Goal: Transaction & Acquisition: Purchase product/service

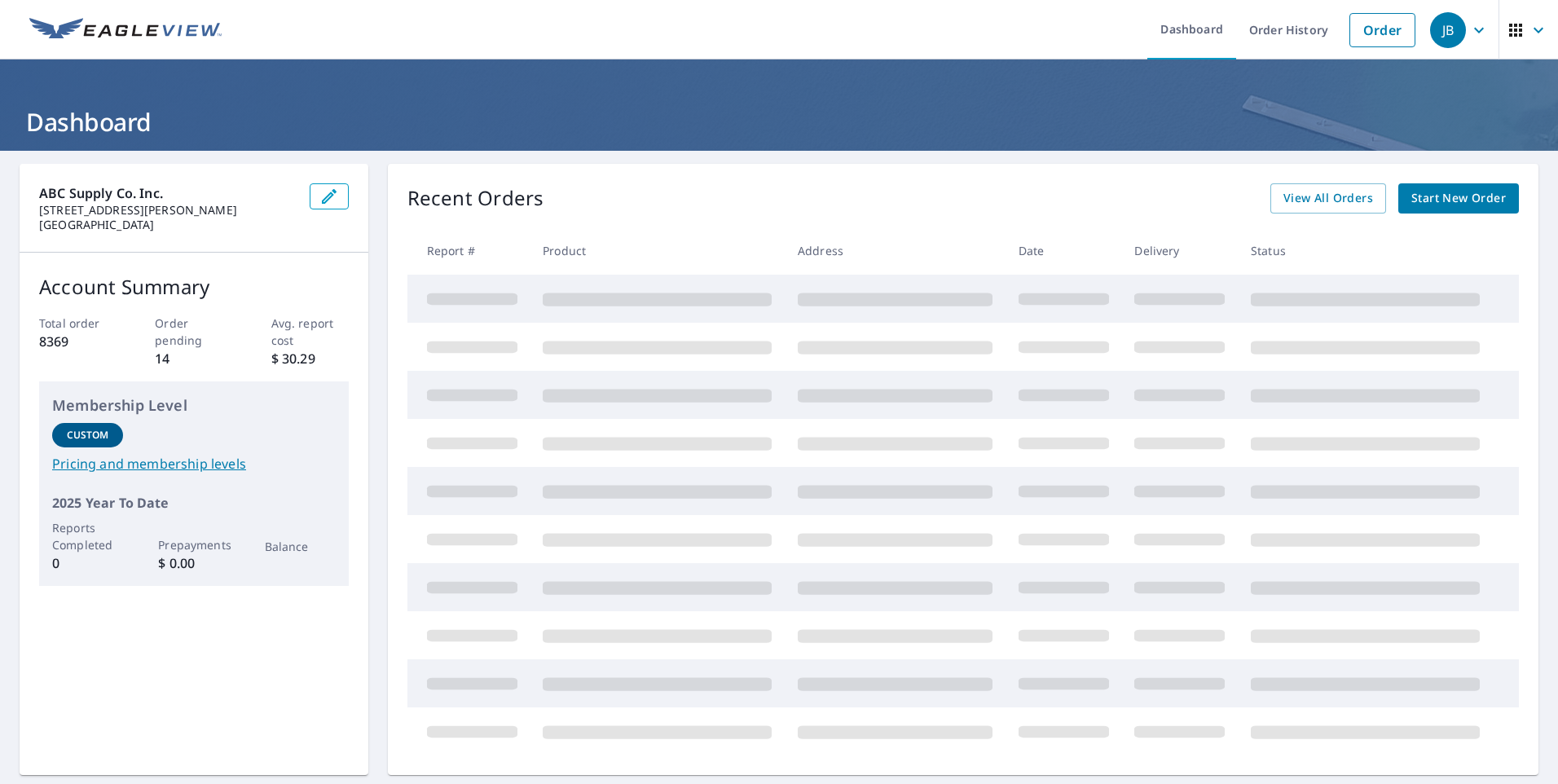
click at [1440, 208] on link "Start New Order" at bounding box center [1458, 198] width 120 height 30
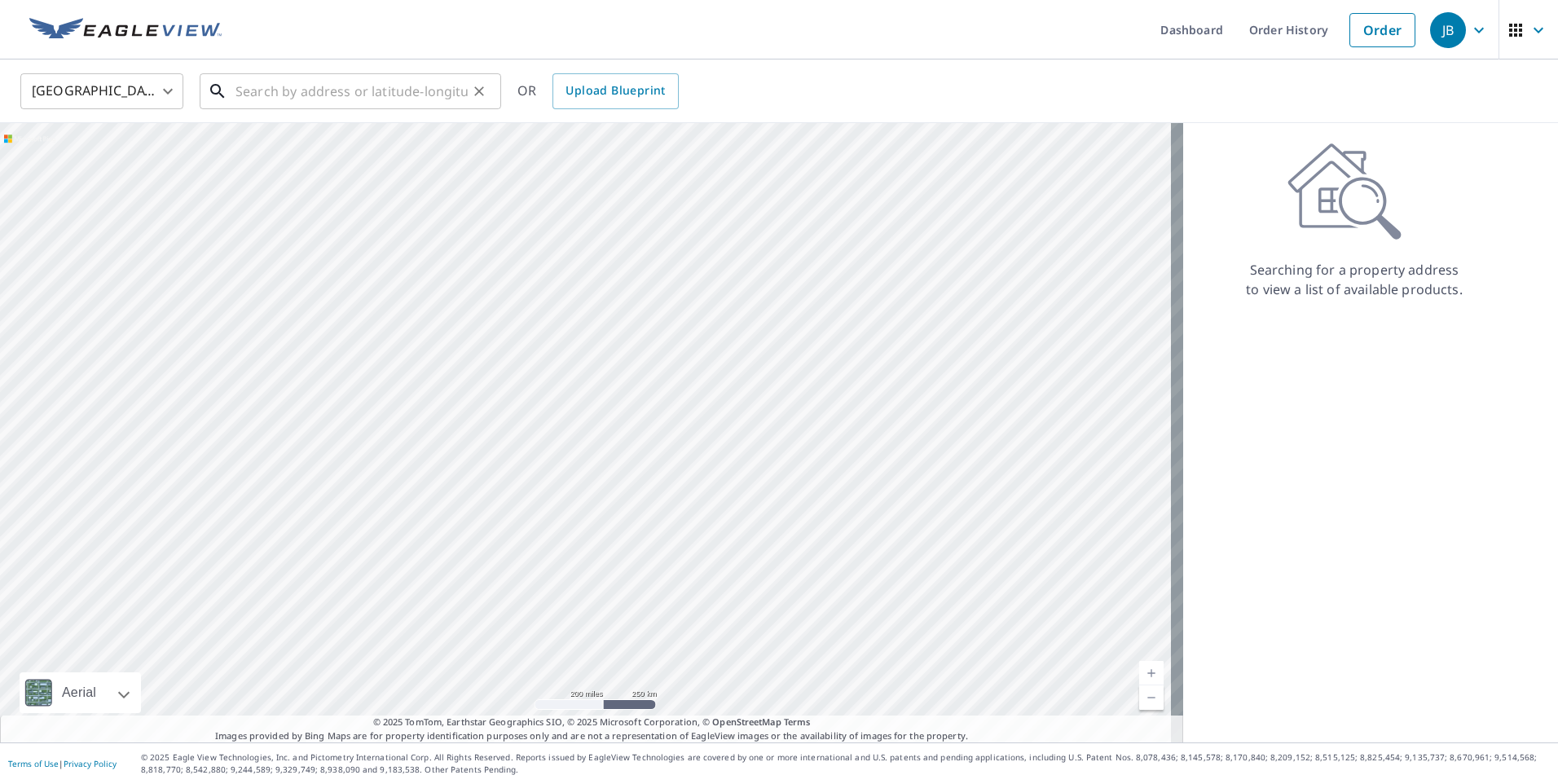
click at [432, 96] on input "text" at bounding box center [351, 91] width 233 height 46
paste input "[STREET_ADDRESS][PERSON_NAME]"
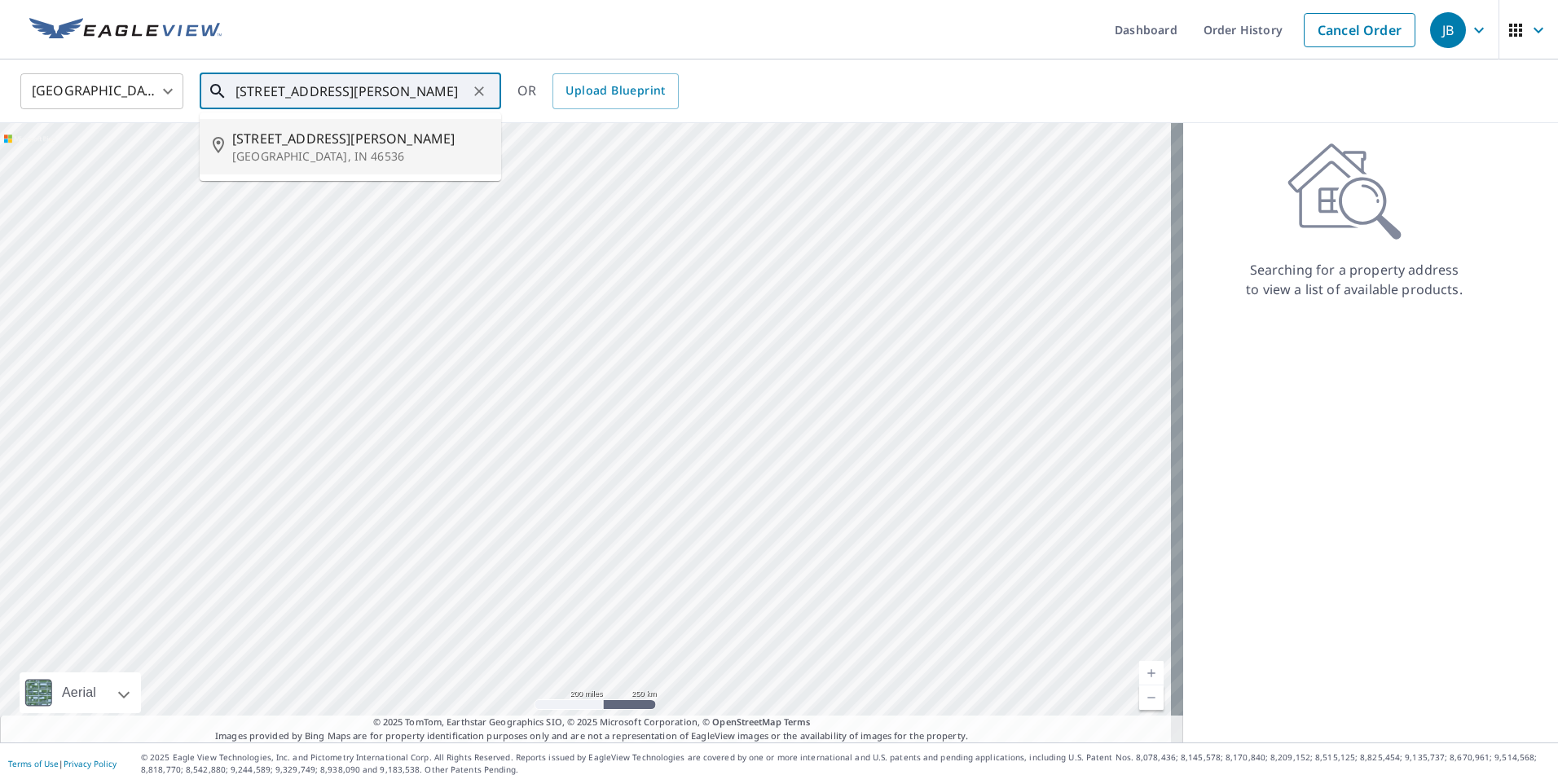
click at [369, 141] on span "[STREET_ADDRESS][PERSON_NAME]" at bounding box center [361, 139] width 256 height 20
type input "[STREET_ADDRESS][PERSON_NAME]"
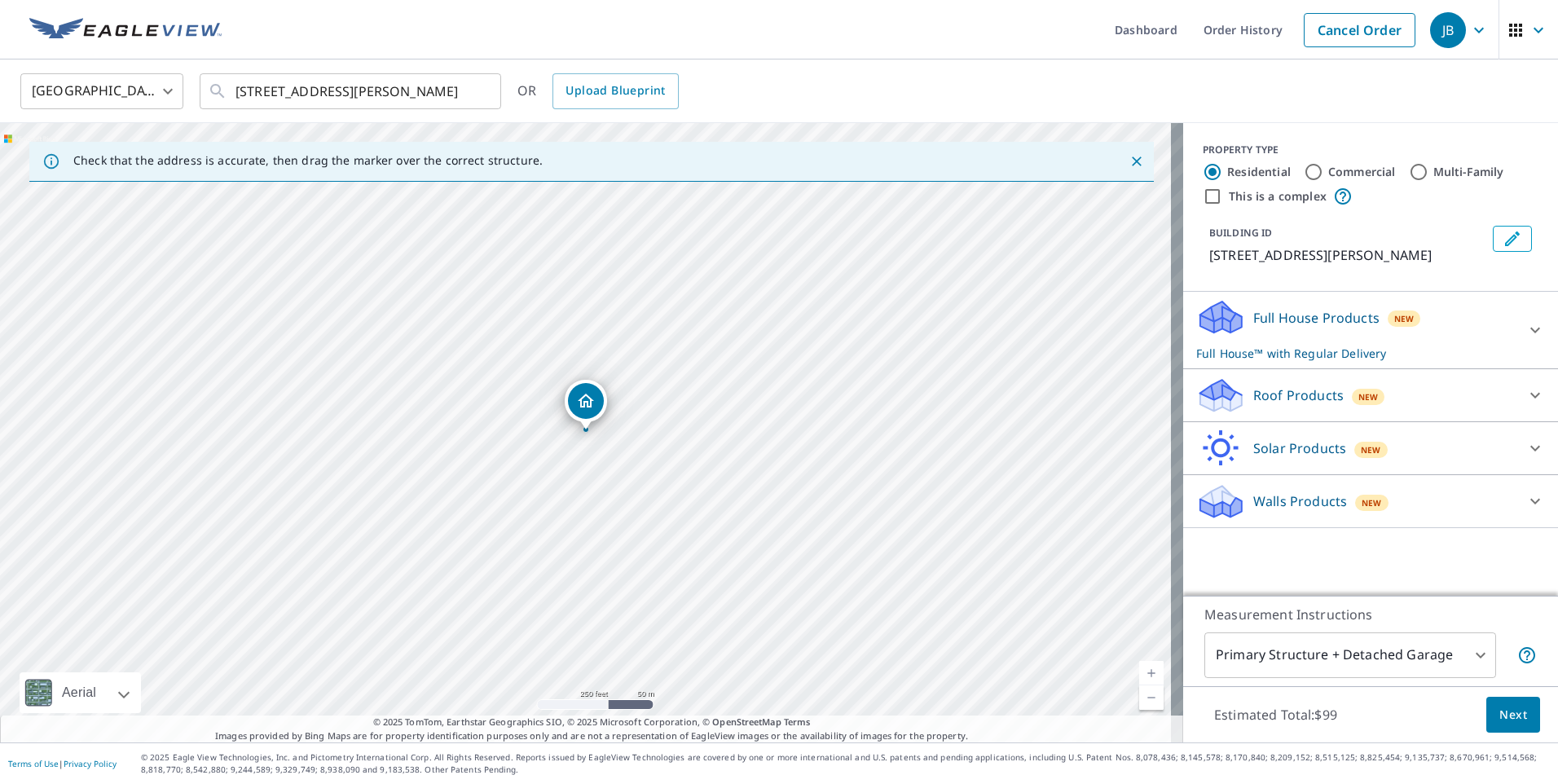
click at [1428, 402] on div "Roof Products New" at bounding box center [1356, 395] width 319 height 38
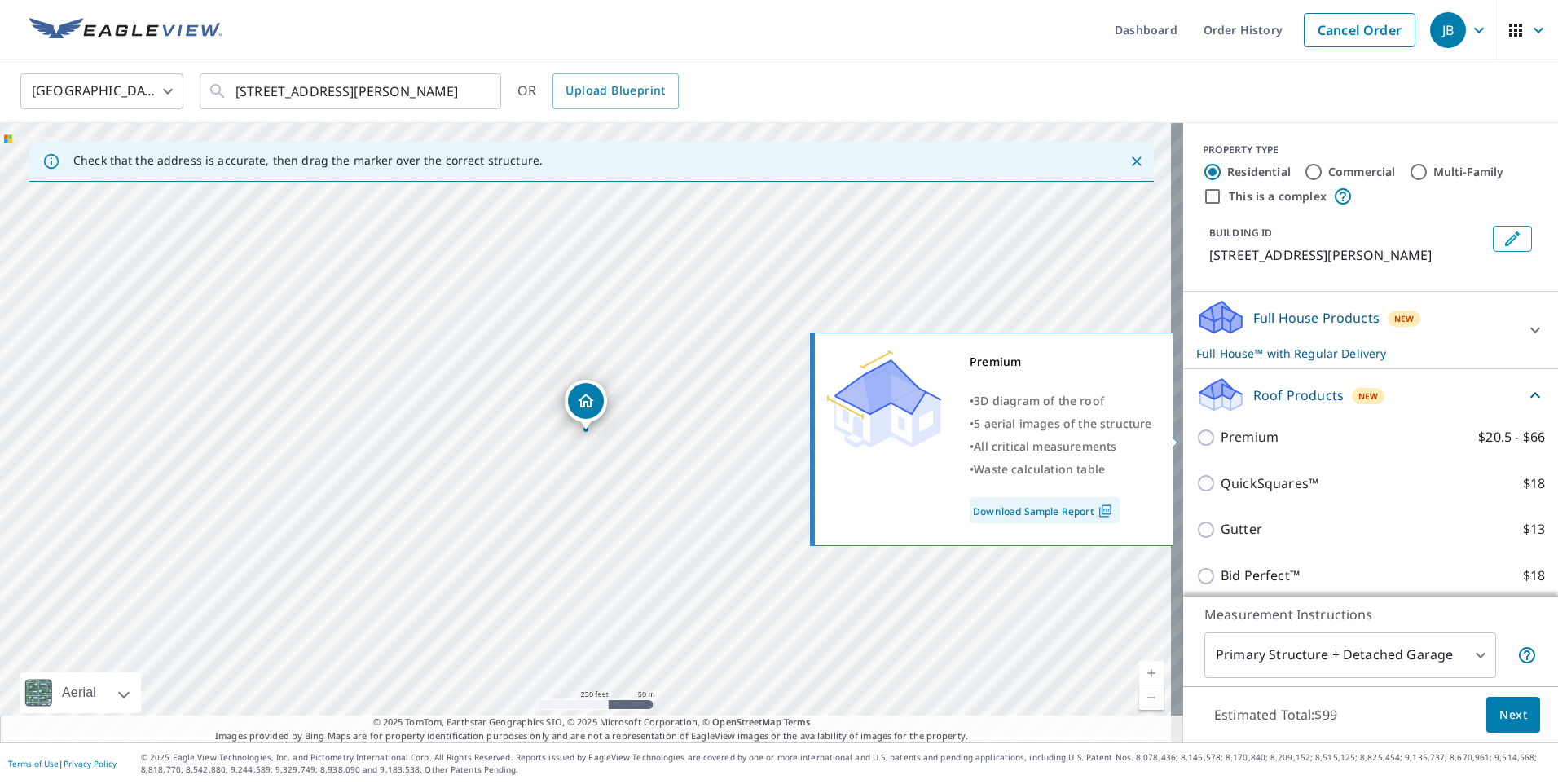
click at [1197, 444] on input "Premium $20.5 - $66" at bounding box center [1208, 438] width 24 height 20
checkbox input "true"
checkbox input "false"
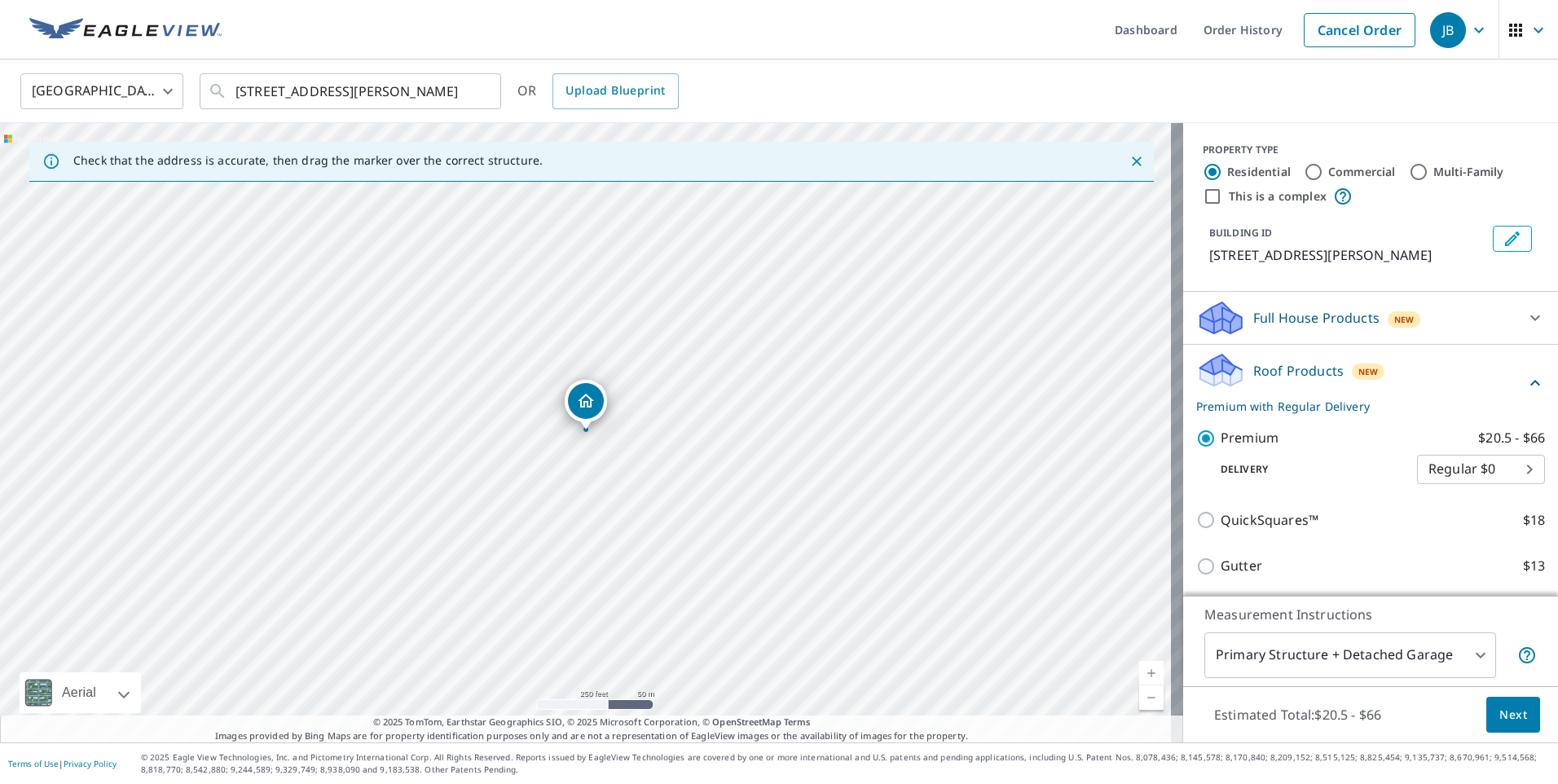
click at [1514, 714] on span "Next" at bounding box center [1513, 714] width 27 height 21
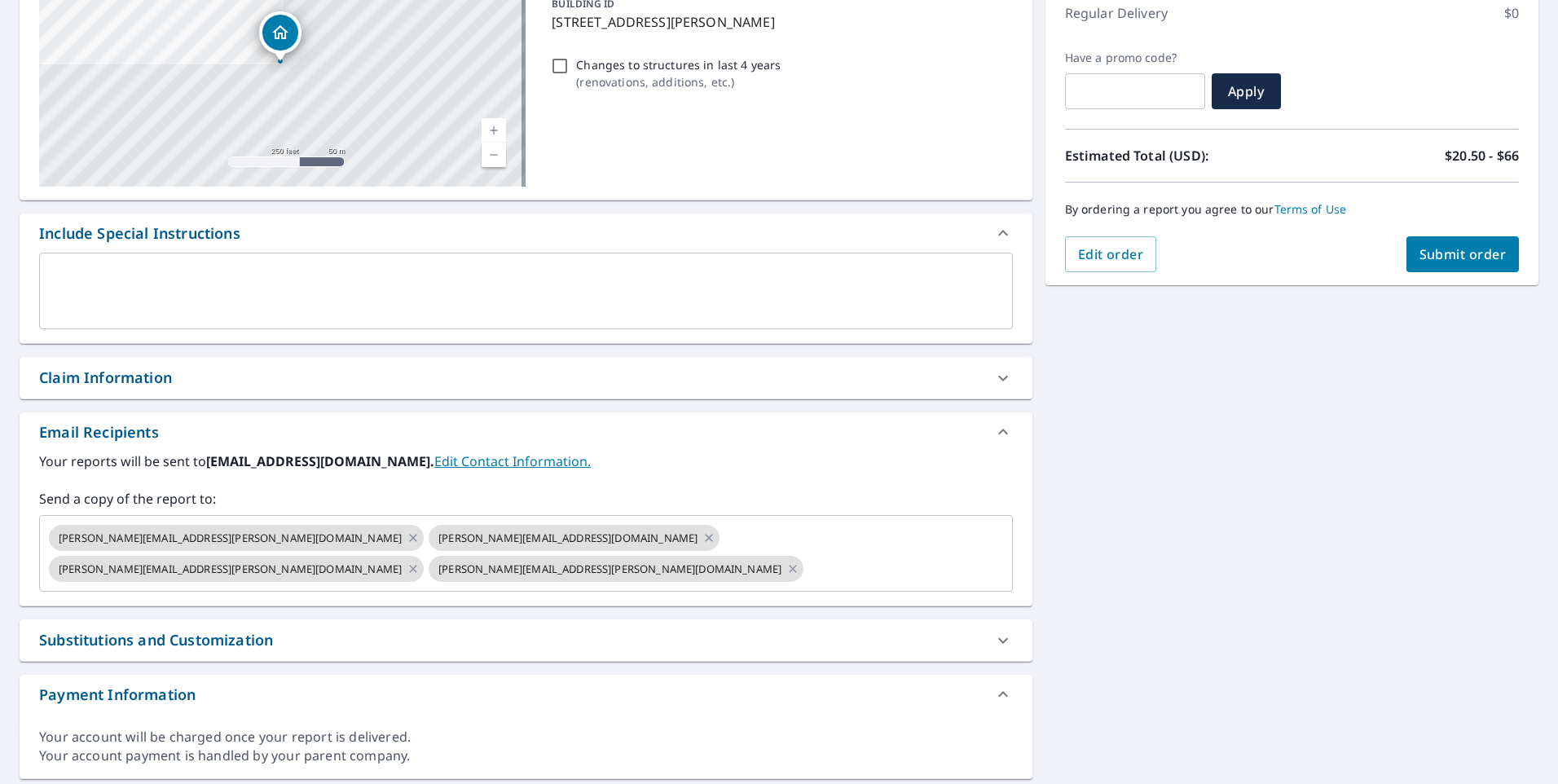
scroll to position [244, 0]
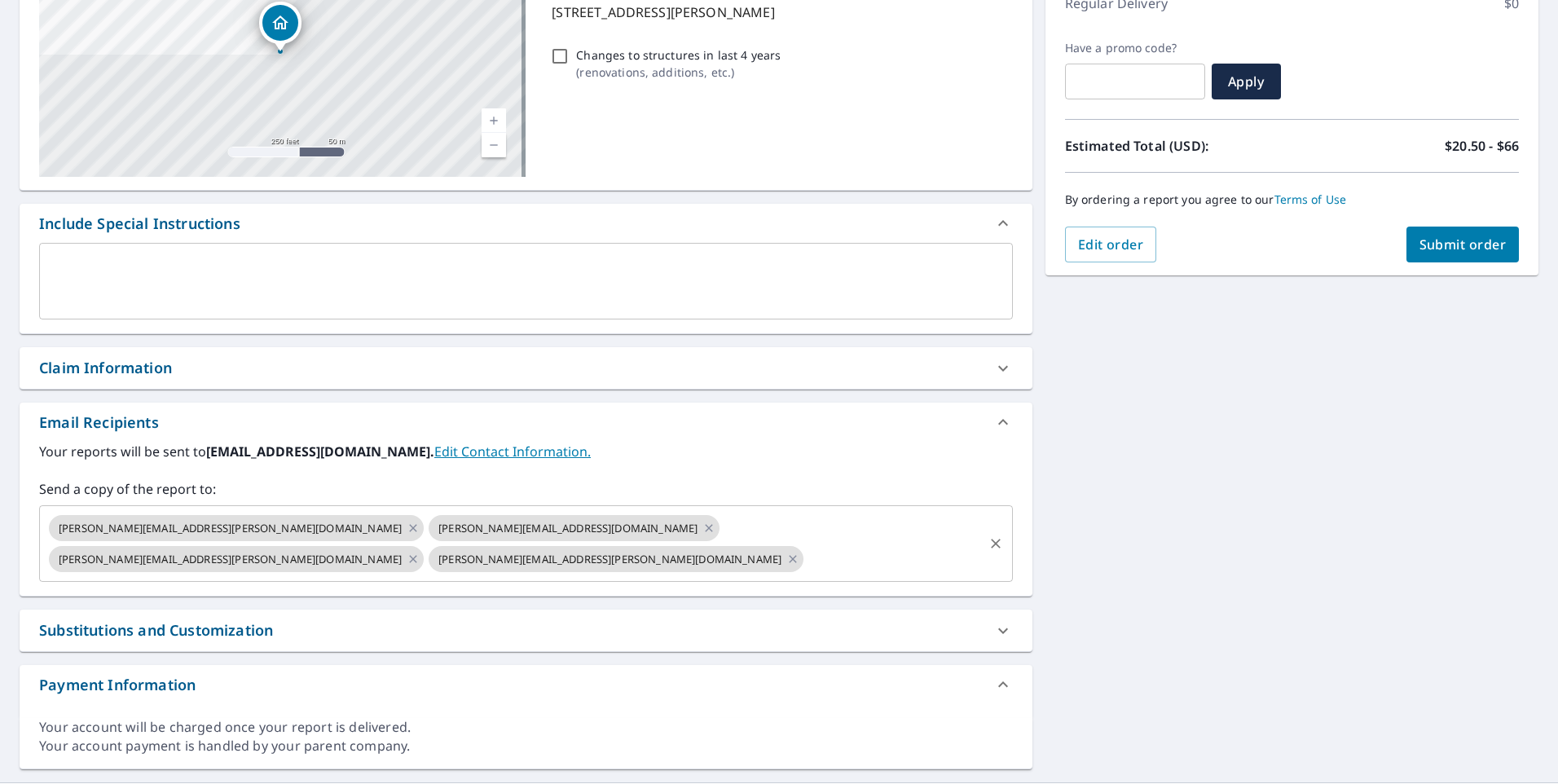
click at [994, 535] on icon "Clear" at bounding box center [996, 543] width 17 height 17
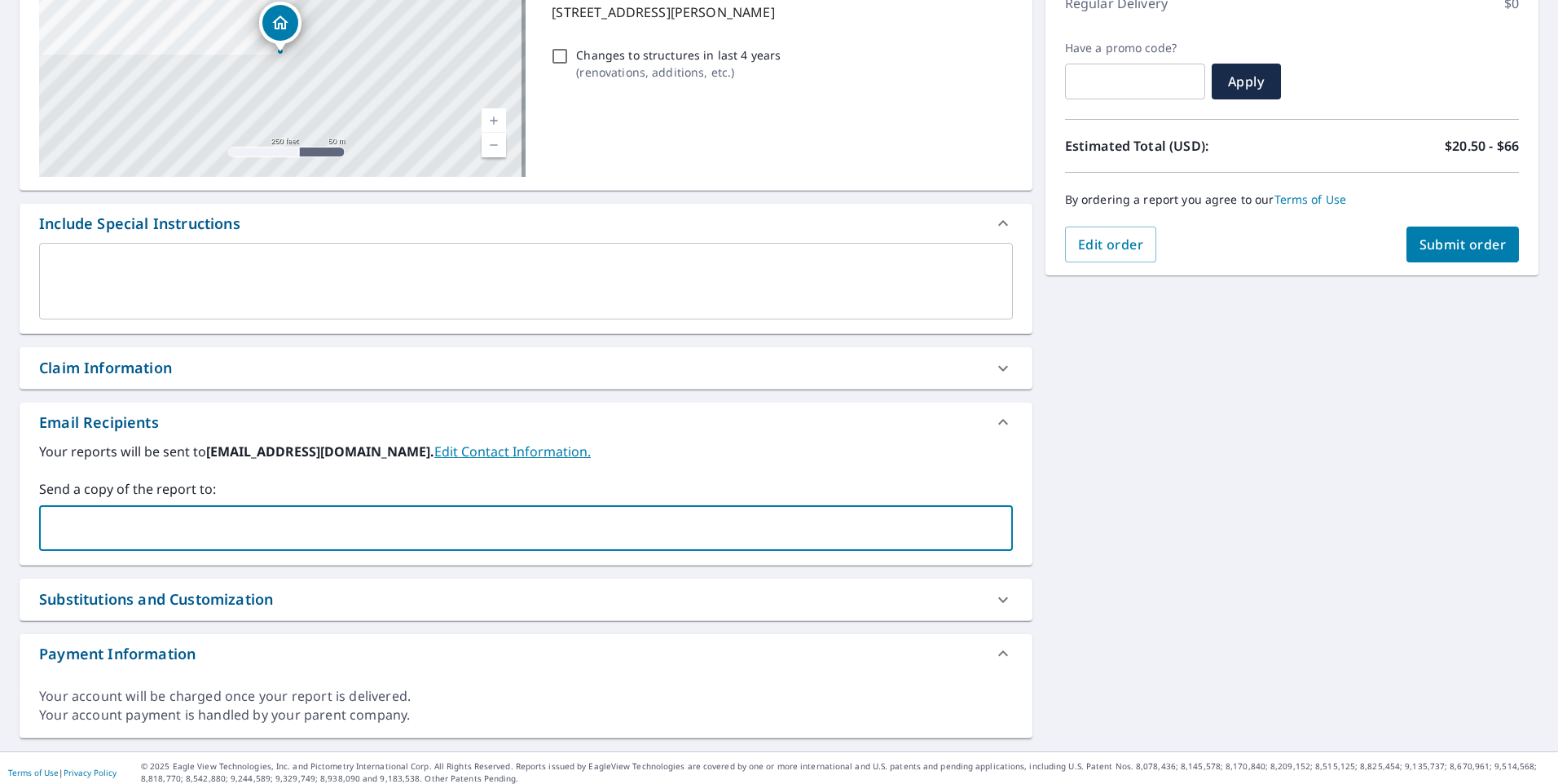
paste input "[PERSON_NAME][EMAIL_ADDRESS][DOMAIN_NAME]"
type input "[PERSON_NAME][EMAIL_ADDRESS][DOMAIN_NAME]"
paste input "[EMAIL_ADDRESS][DOMAIN_NAME]"
type input "[EMAIL_ADDRESS][DOMAIN_NAME]"
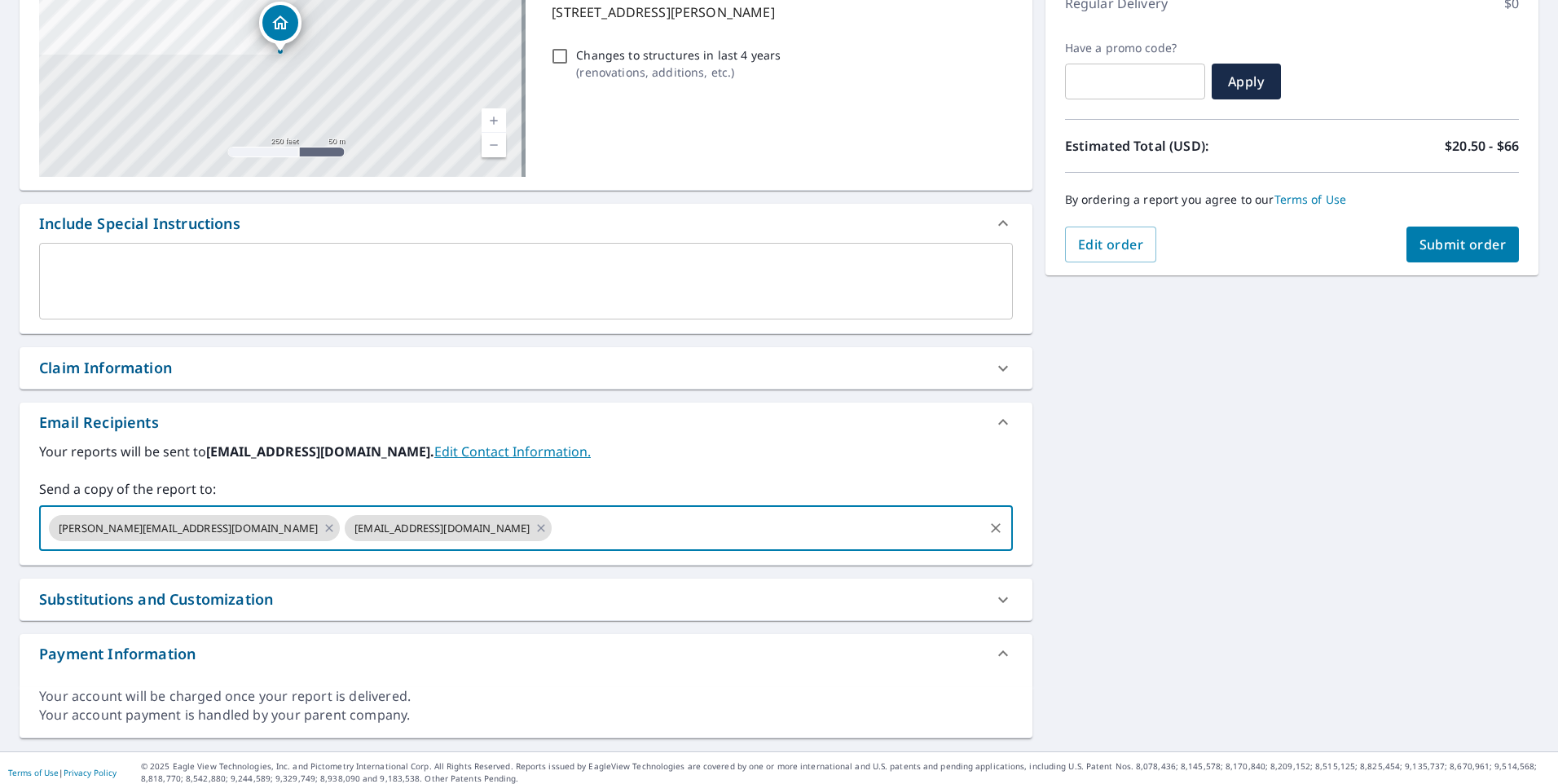
click at [1387, 513] on div "[STREET_ADDRESS][PERSON_NAME] A standard road map Aerial A detailed look from a…" at bounding box center [779, 328] width 1558 height 845
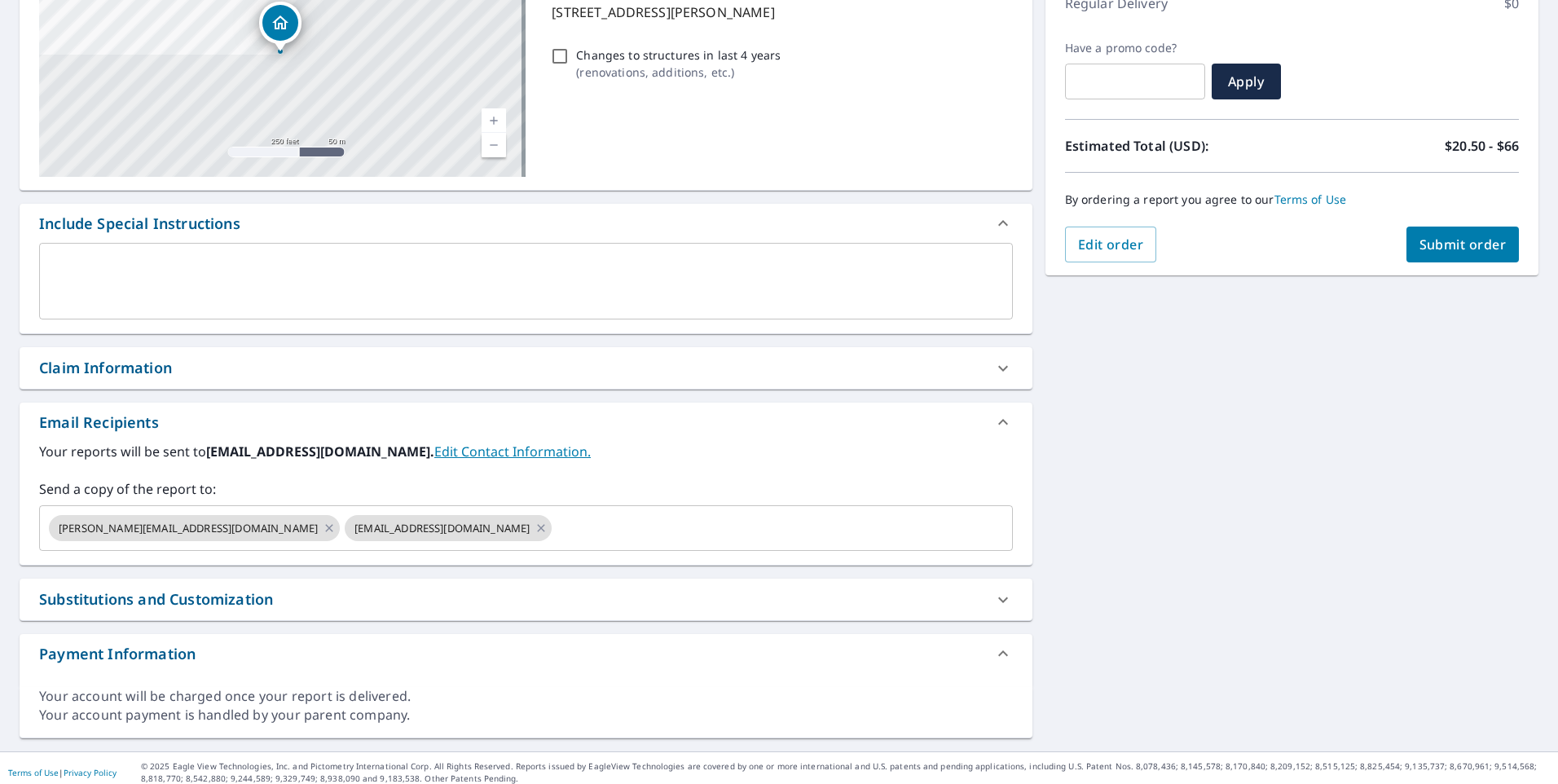
click at [1467, 230] on button "Submit order" at bounding box center [1463, 244] width 113 height 36
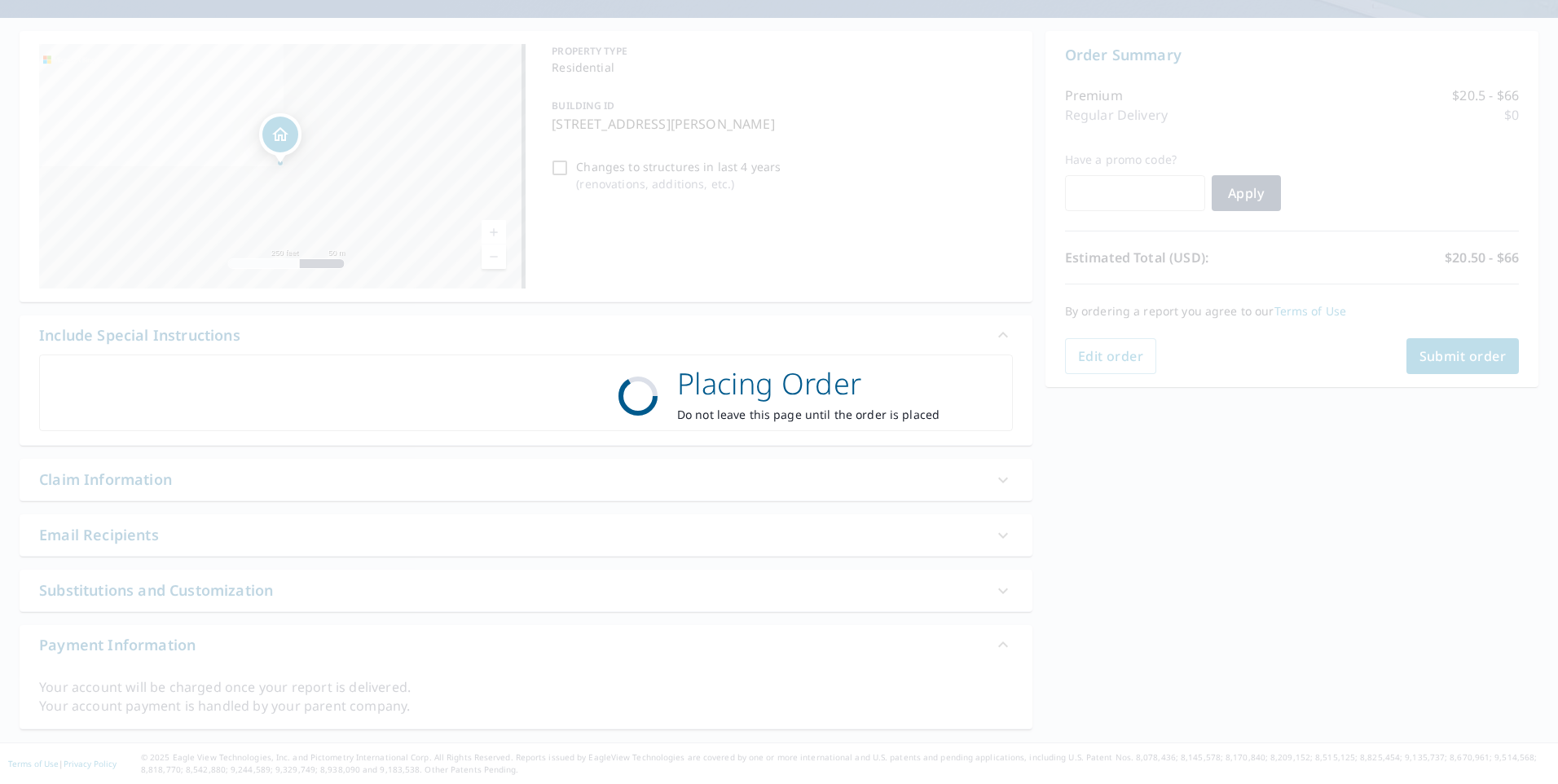
scroll to position [133, 0]
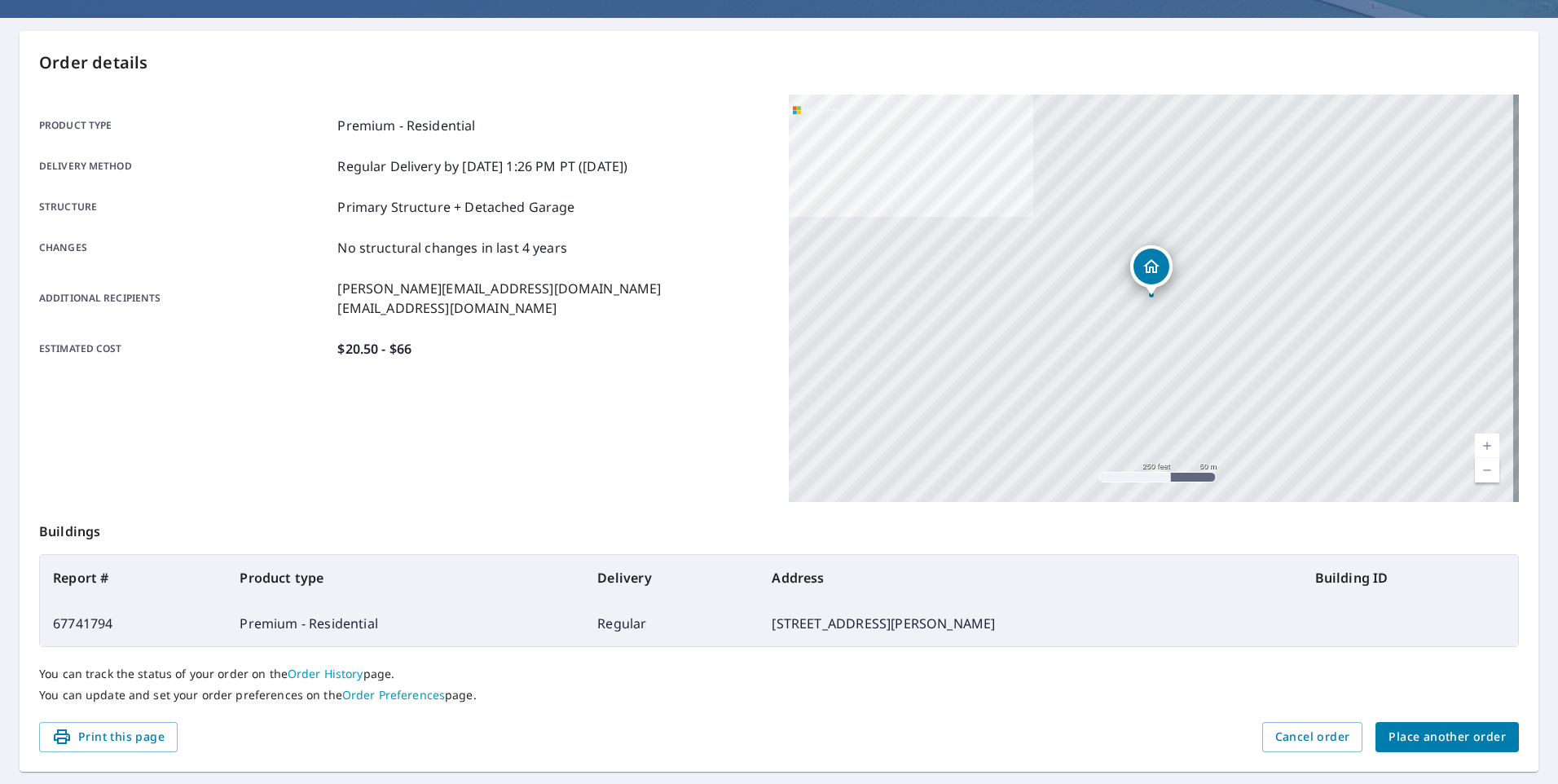
click at [1473, 738] on span "Place another order" at bounding box center [1447, 737] width 117 height 21
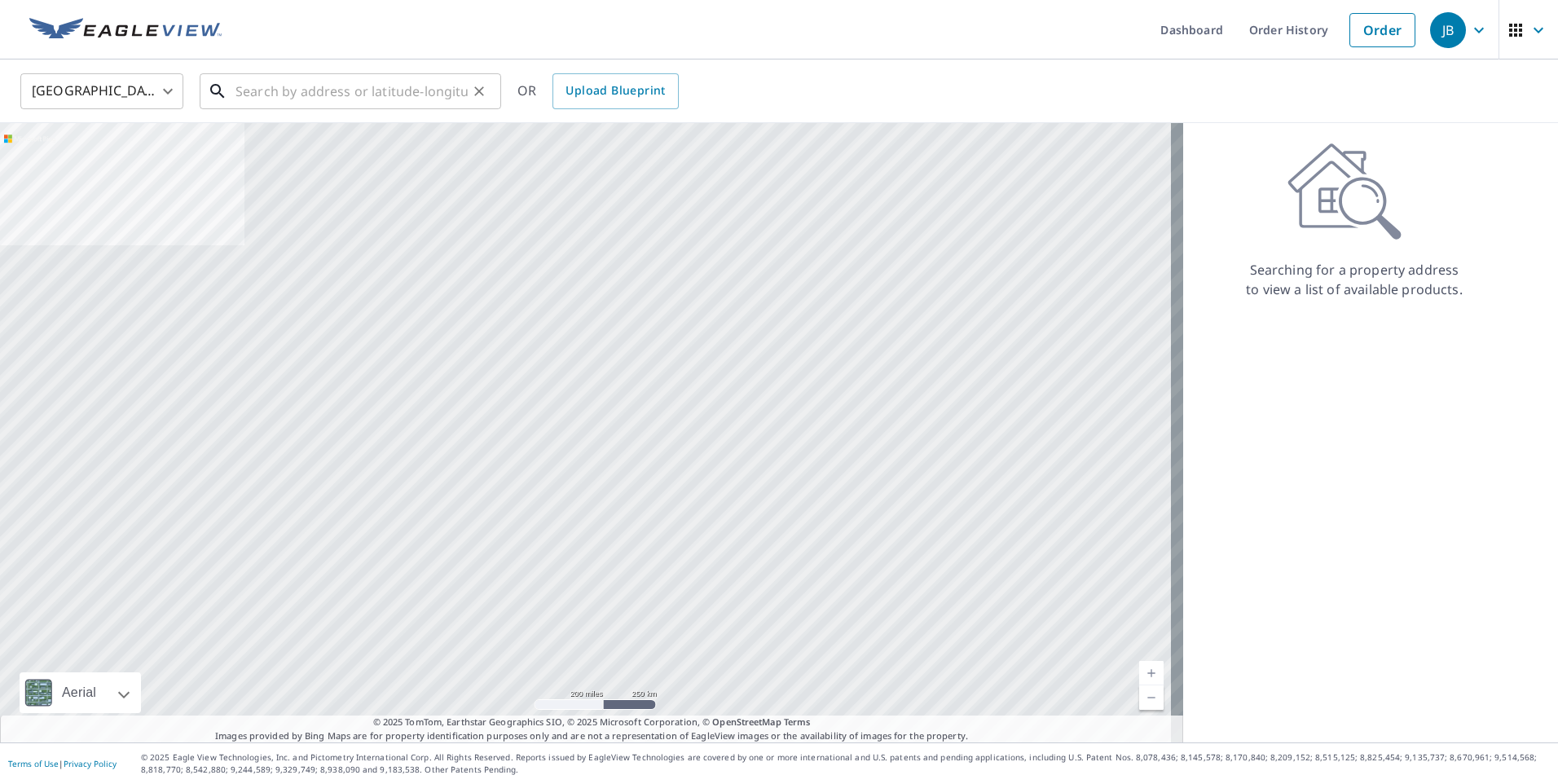
click at [414, 99] on input "text" at bounding box center [351, 91] width 233 height 46
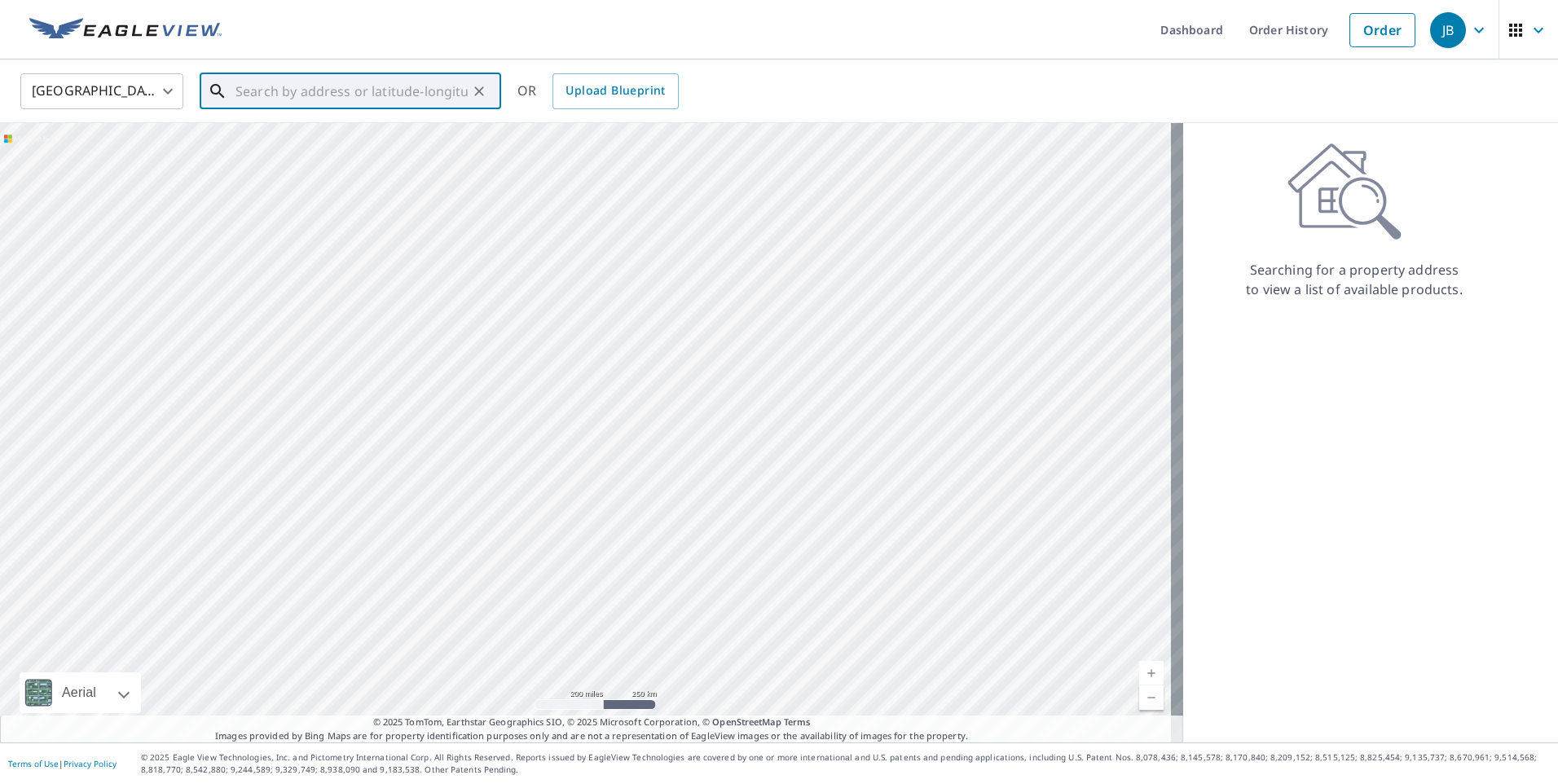
paste input "[STREET_ADDRESS]"
click at [383, 144] on span "[STREET_ADDRESS]" at bounding box center [361, 139] width 256 height 20
type input "[STREET_ADDRESS]"
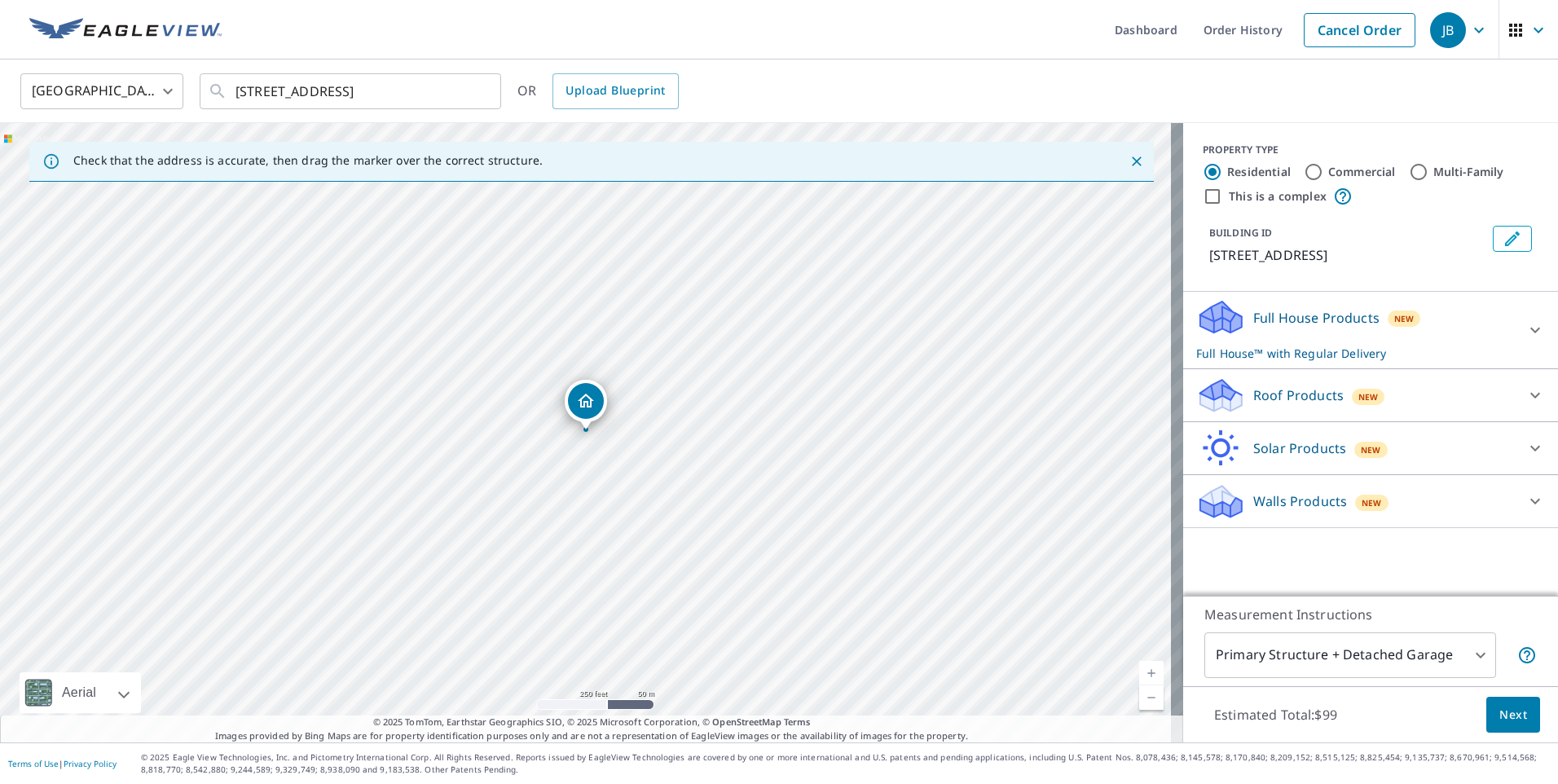
click at [1419, 387] on div "Roof Products New" at bounding box center [1356, 395] width 319 height 38
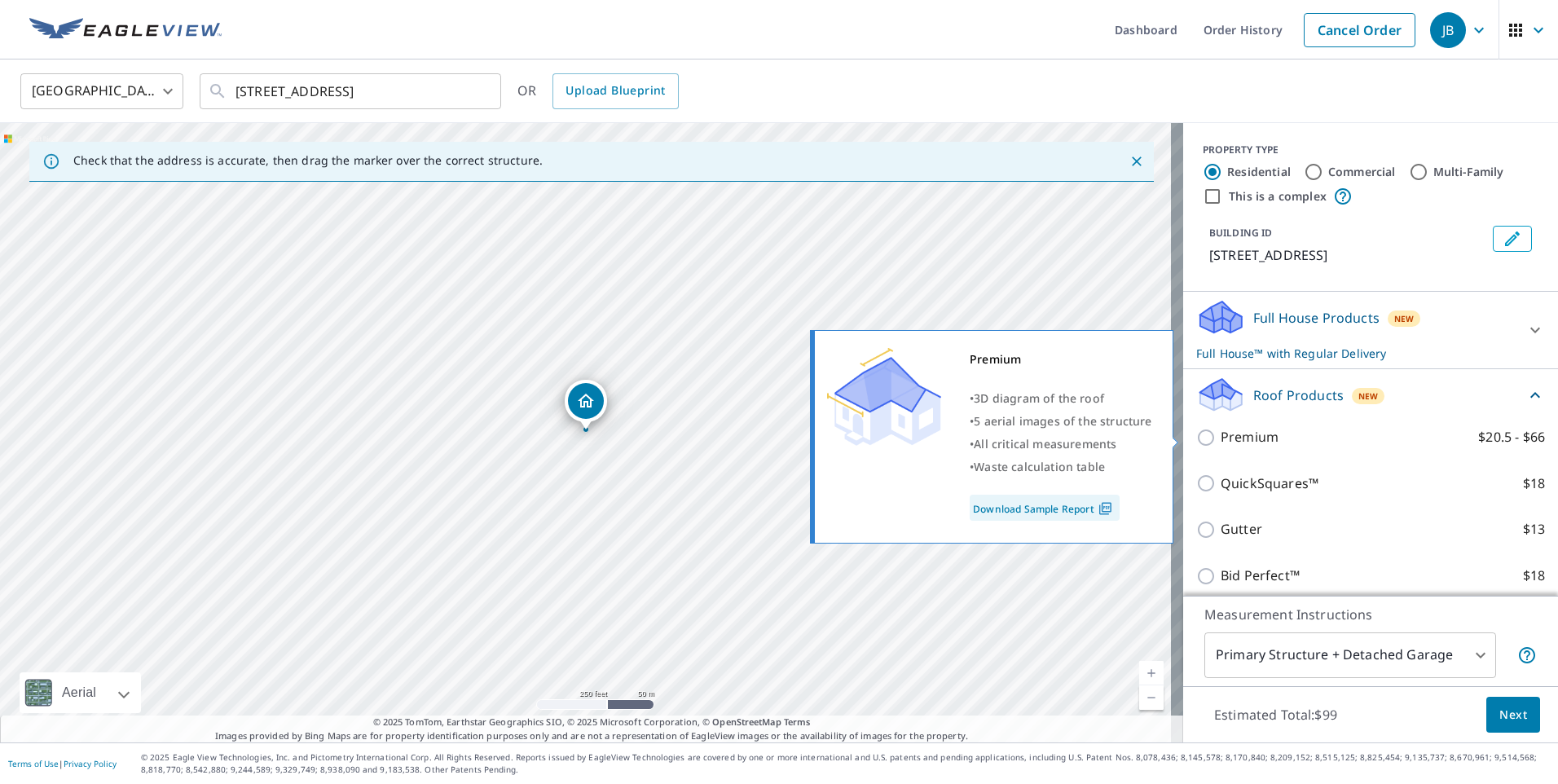
click at [1271, 439] on label "Premium $20.5 - $66" at bounding box center [1383, 437] width 324 height 21
click at [1221, 439] on input "Premium $20.5 - $66" at bounding box center [1208, 438] width 24 height 20
checkbox input "true"
checkbox input "false"
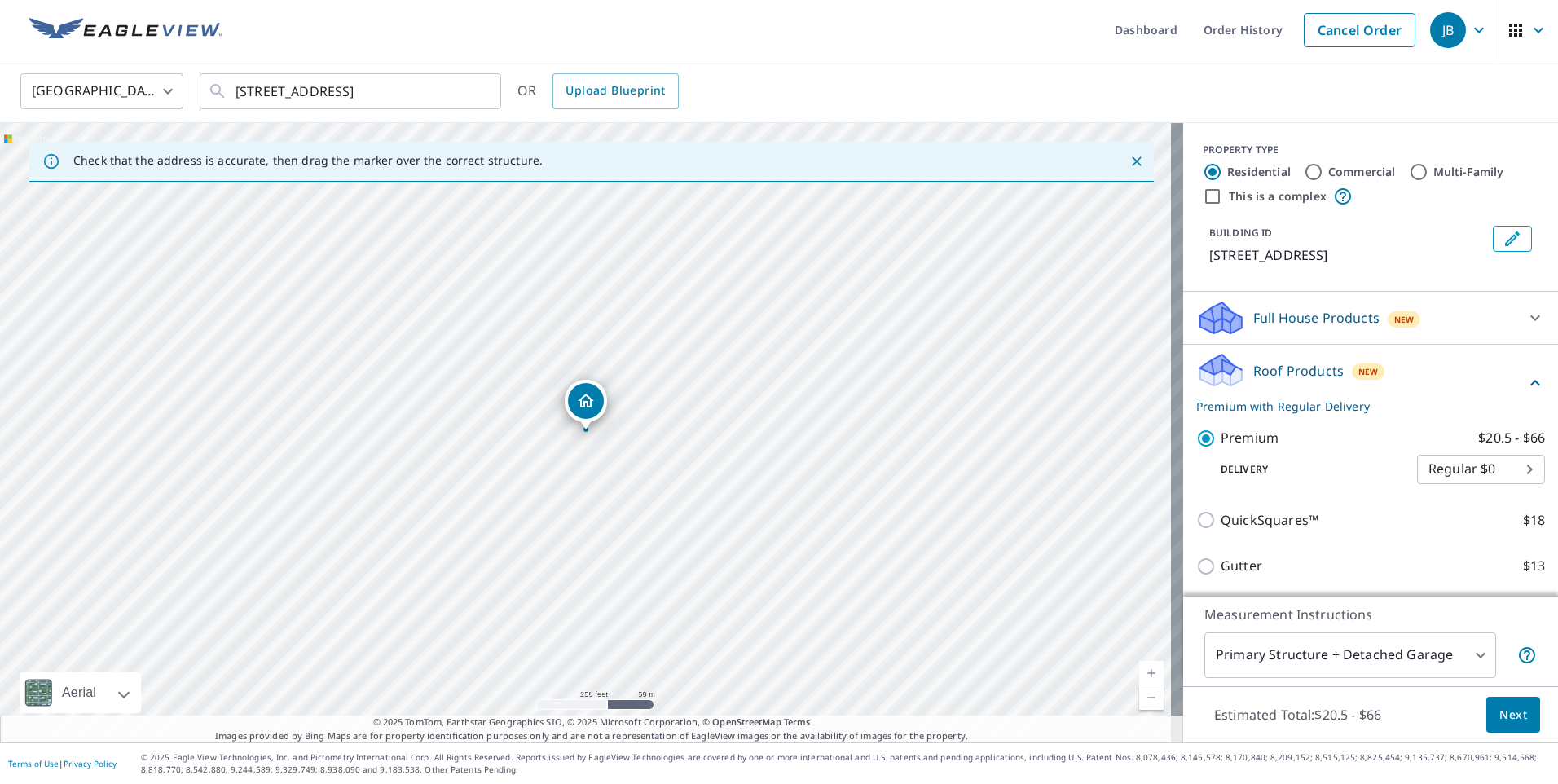
click at [1487, 717] on button "Next" at bounding box center [1513, 715] width 54 height 37
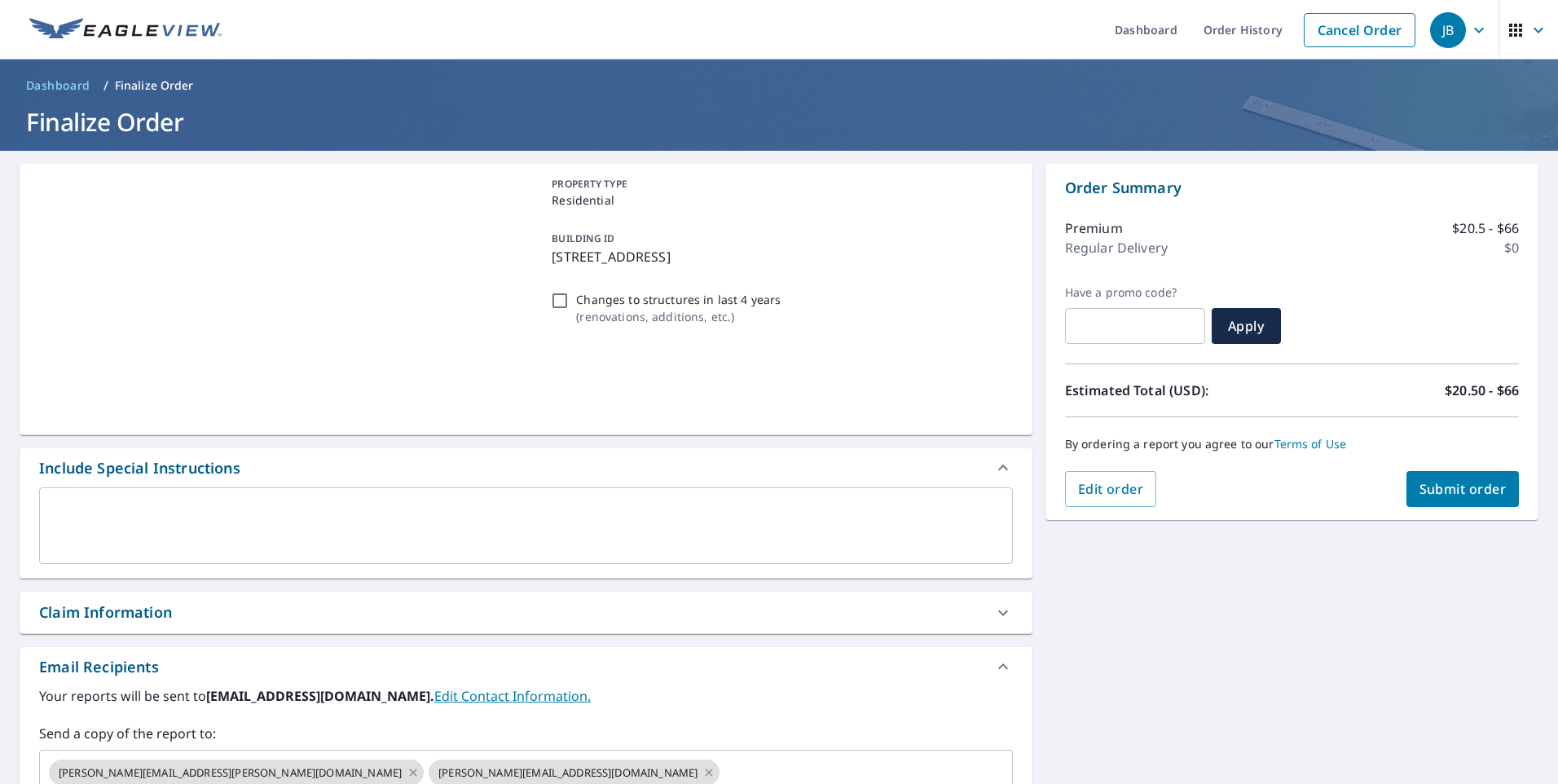
scroll to position [244, 0]
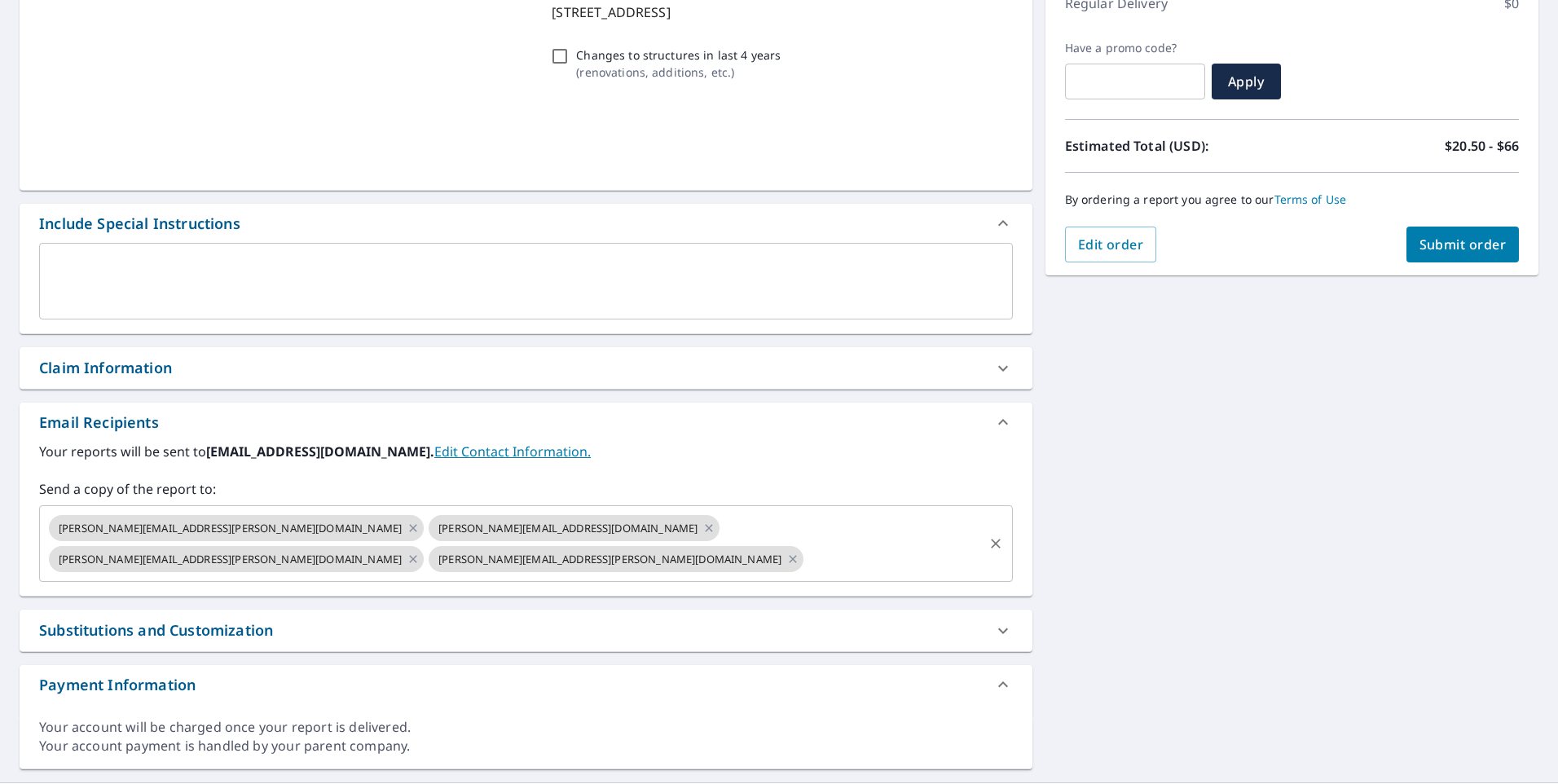
click at [991, 538] on icon "Clear" at bounding box center [996, 543] width 10 height 10
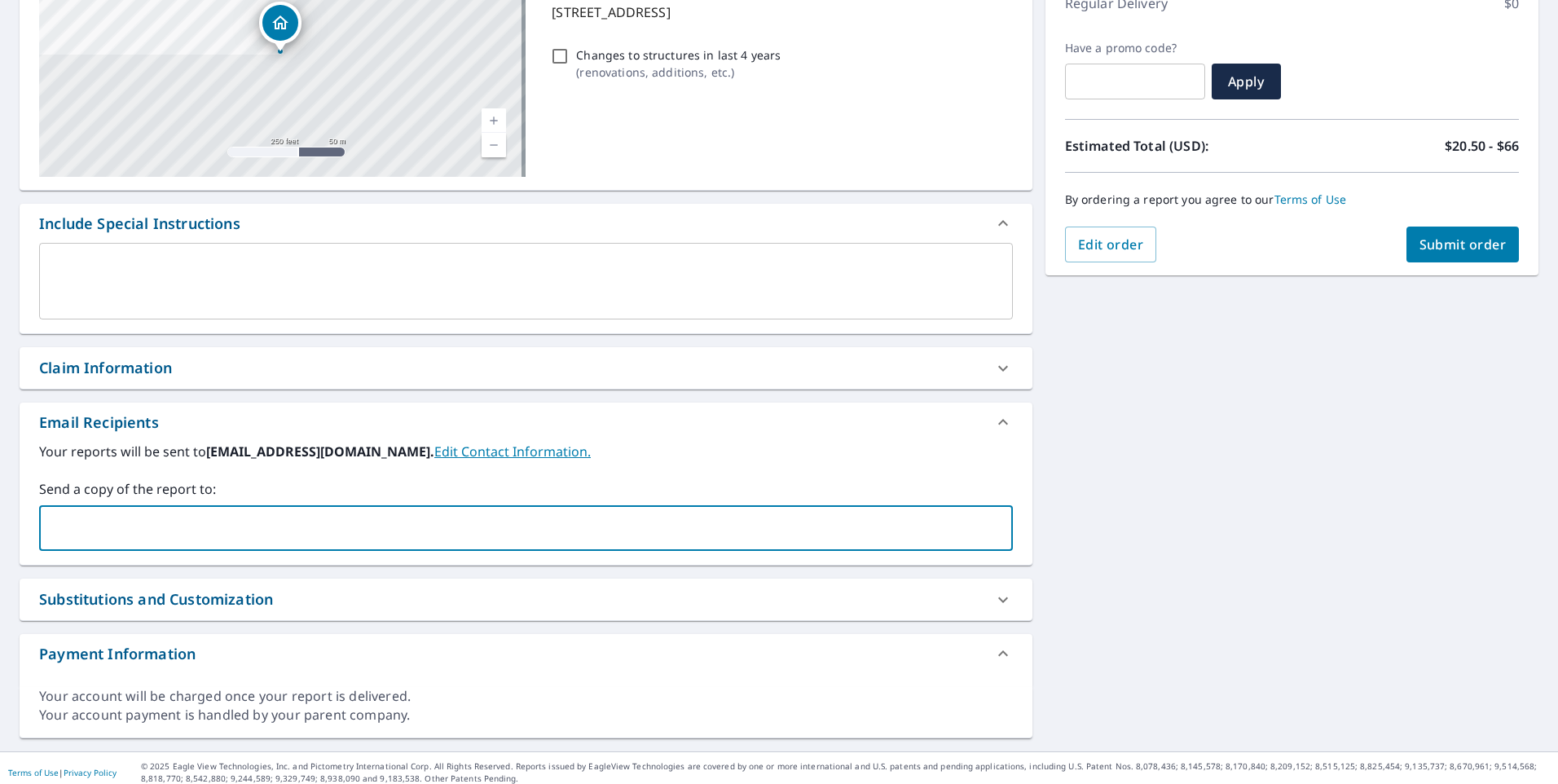
paste input "[PERSON_NAME][EMAIL_ADDRESS][DOMAIN_NAME]"
type input "[PERSON_NAME][EMAIL_ADDRESS][DOMAIN_NAME]"
paste input "[EMAIL_ADDRESS][DOMAIN_NAME]"
type input "[EMAIL_ADDRESS][DOMAIN_NAME]"
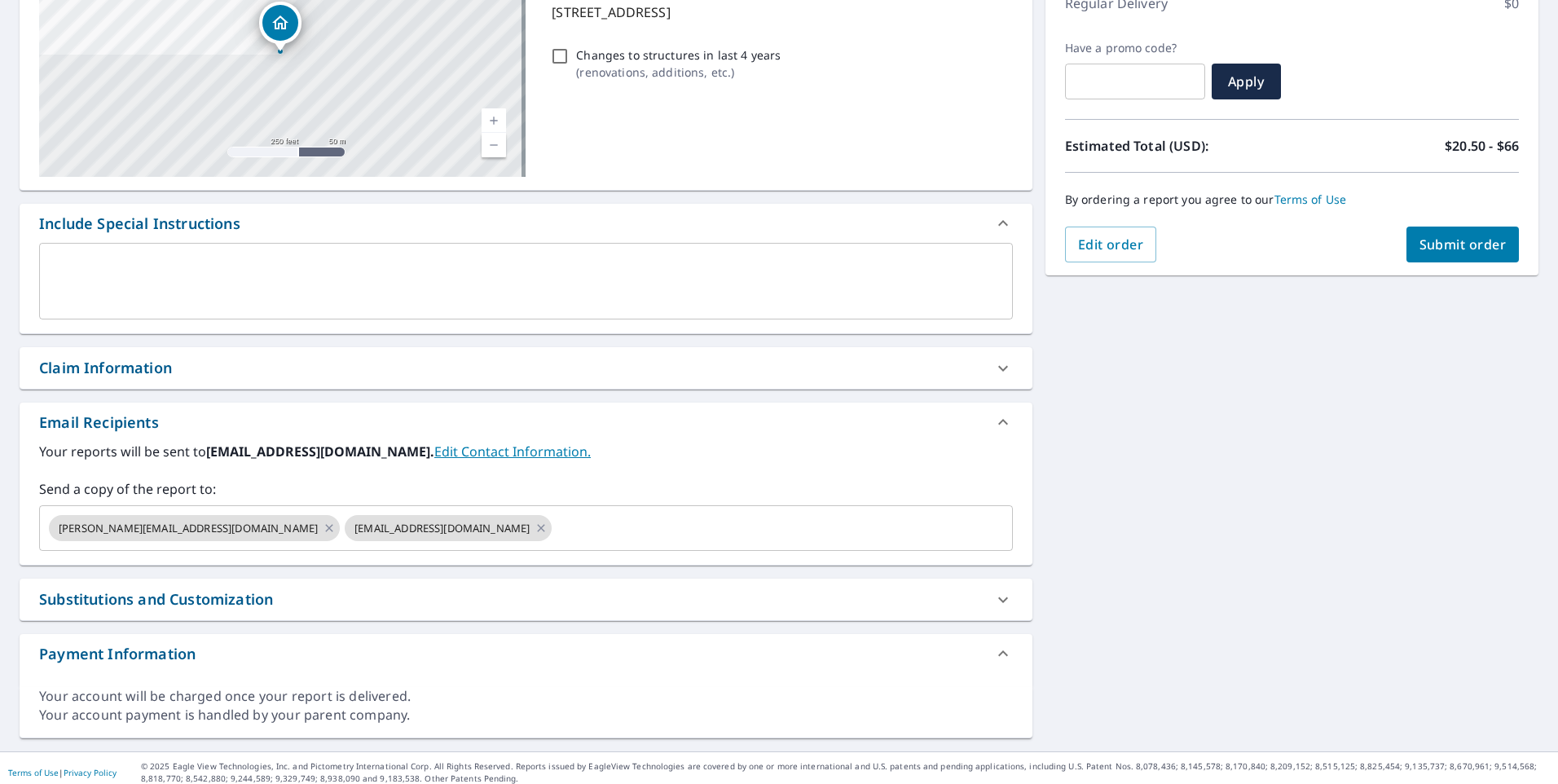
click at [1238, 442] on div "[STREET_ADDRESS] A standard road map Aerial A detailed look from above Labels L…" at bounding box center [779, 328] width 1558 height 845
click at [1456, 252] on span "Submit order" at bounding box center [1463, 244] width 87 height 18
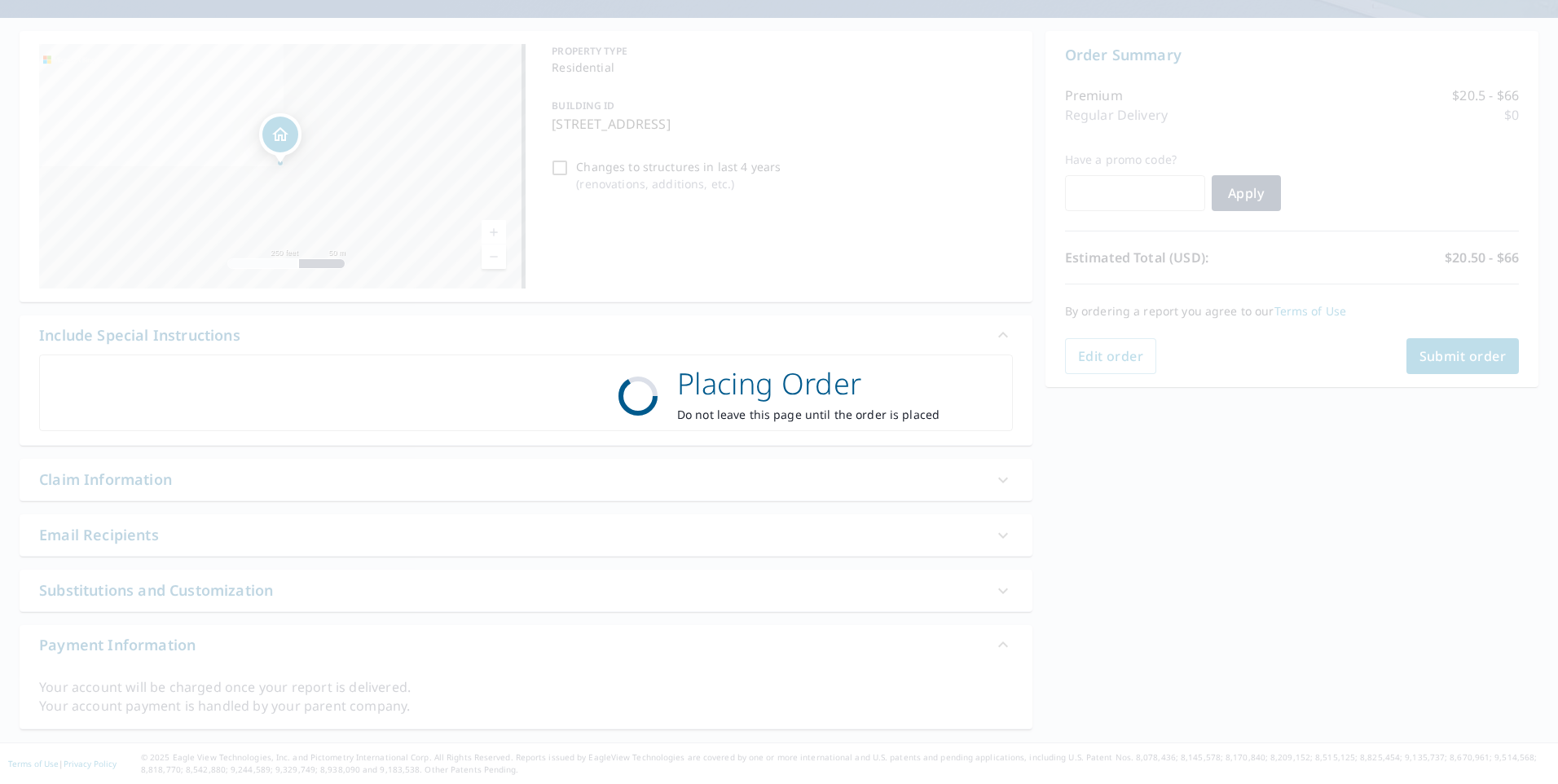
scroll to position [133, 0]
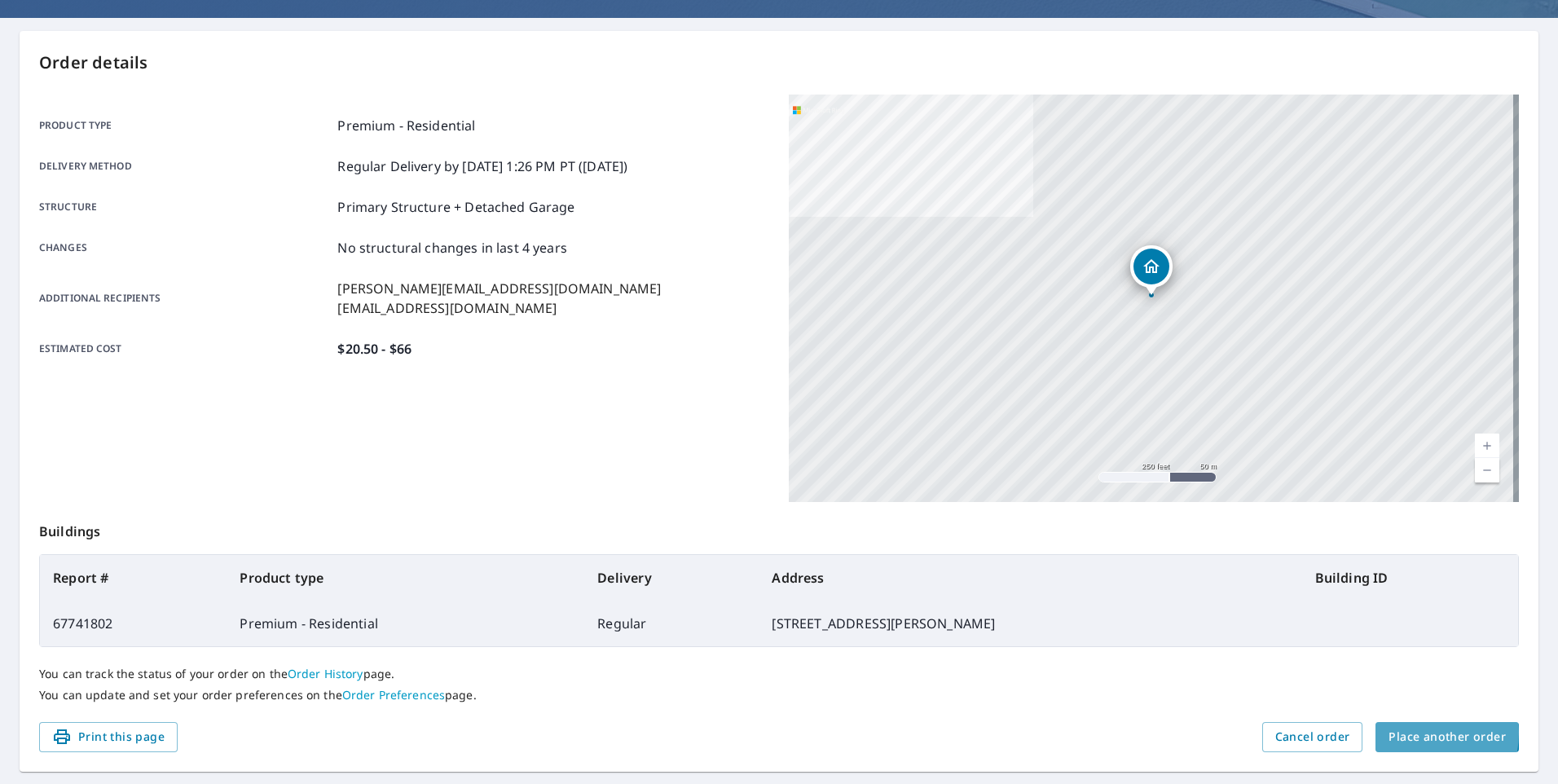
click at [1398, 733] on span "Place another order" at bounding box center [1447, 737] width 117 height 21
